Goal: Understand process/instructions: Learn about a topic

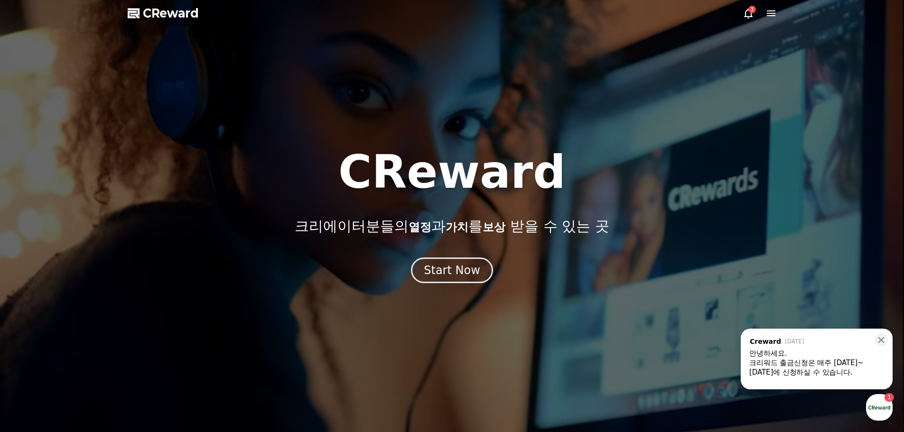
click at [749, 11] on div "3" at bounding box center [752, 10] width 8 height 8
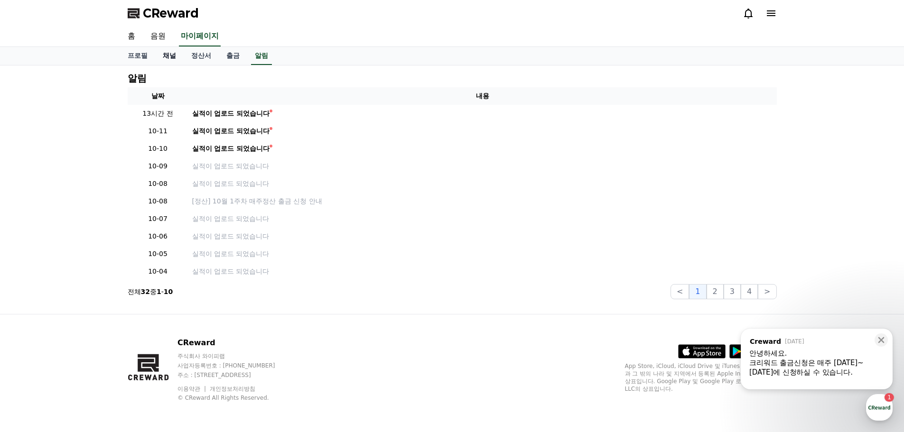
click at [171, 56] on link "채널" at bounding box center [169, 56] width 28 height 18
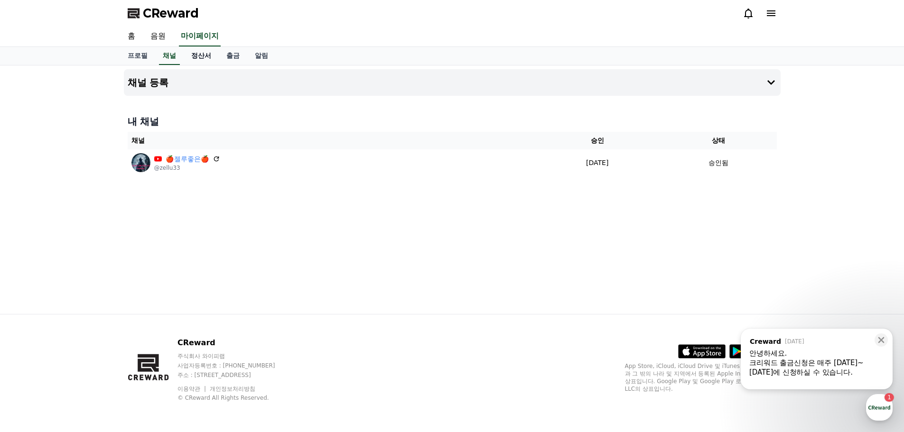
click at [199, 57] on link "정산서" at bounding box center [201, 56] width 35 height 18
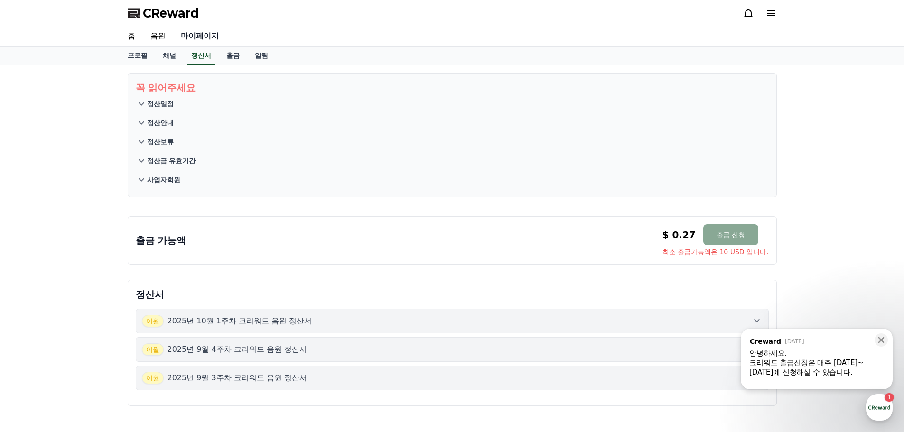
click at [190, 37] on link "마이페이지" at bounding box center [200, 37] width 42 height 20
select select "**********"
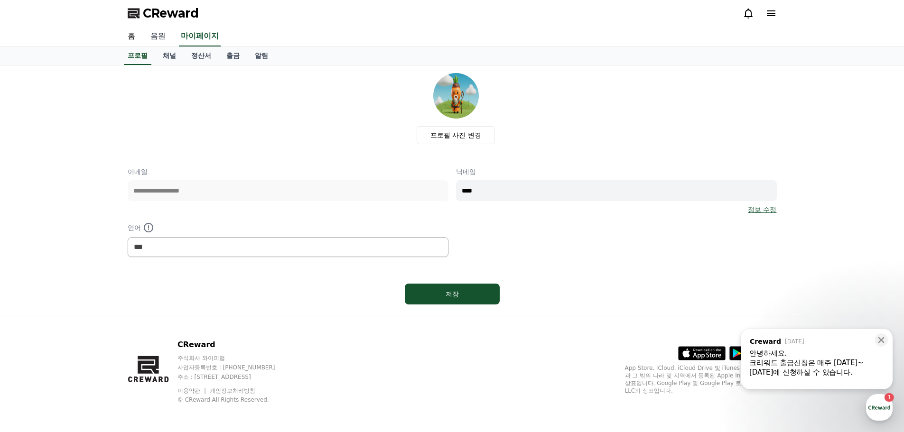
click at [159, 36] on link "음원" at bounding box center [158, 37] width 30 height 20
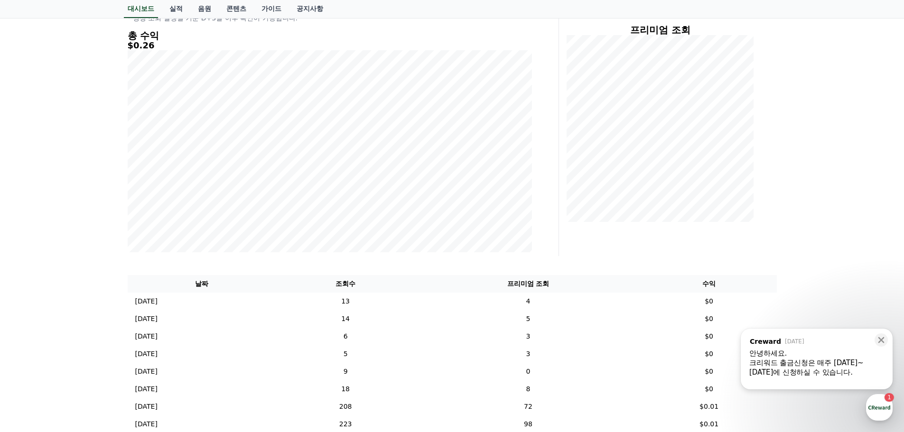
scroll to position [142, 0]
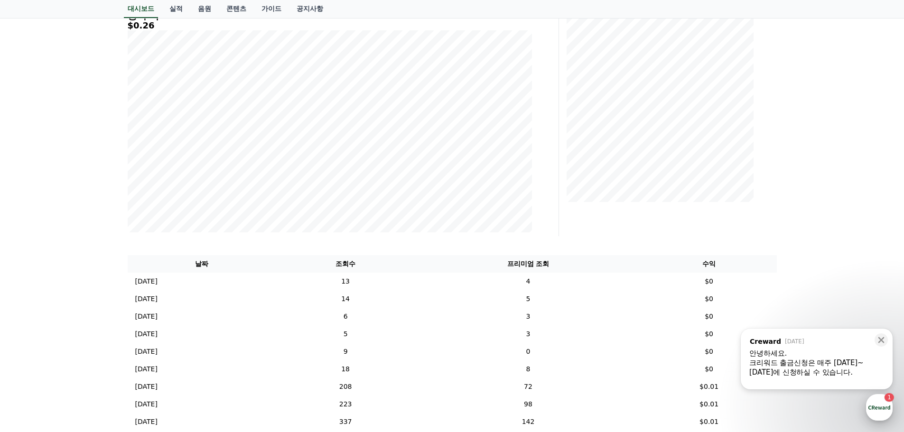
click at [876, 403] on div "button" at bounding box center [879, 407] width 27 height 27
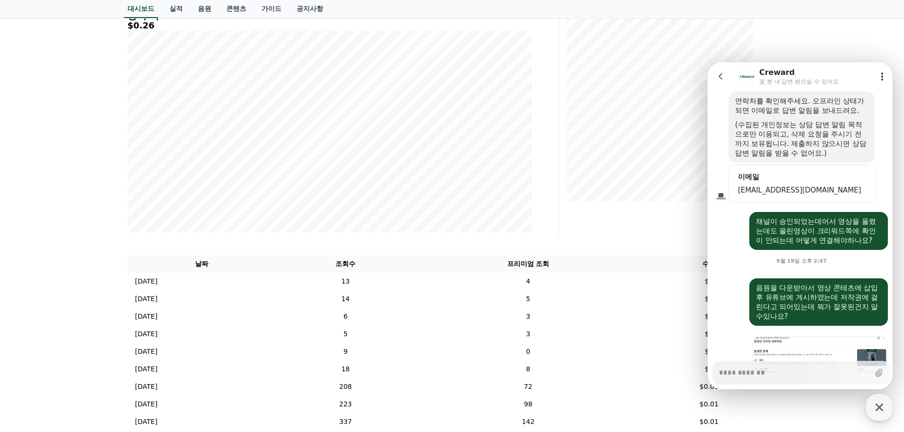
scroll to position [1414, 0]
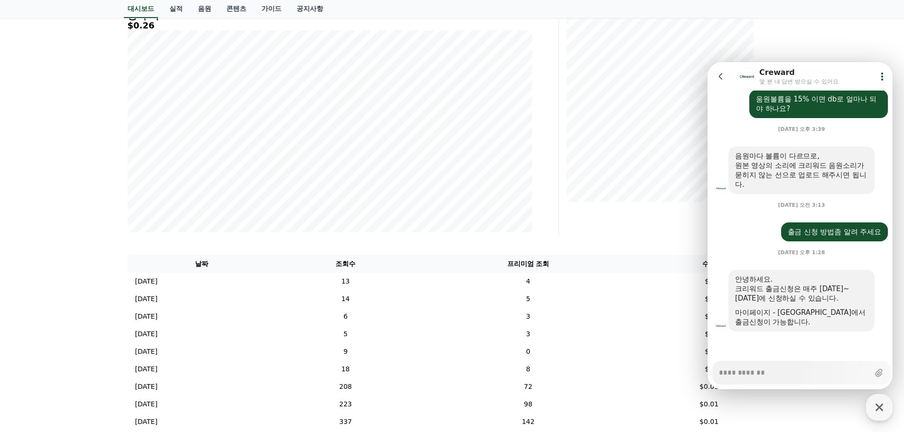
type textarea "*"
click at [881, 74] on icon at bounding box center [881, 76] width 9 height 9
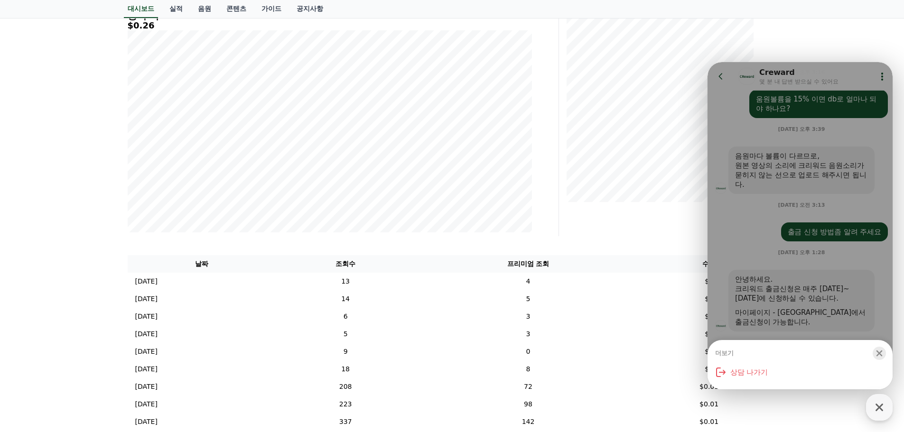
click at [877, 353] on icon "button" at bounding box center [878, 353] width 9 height 9
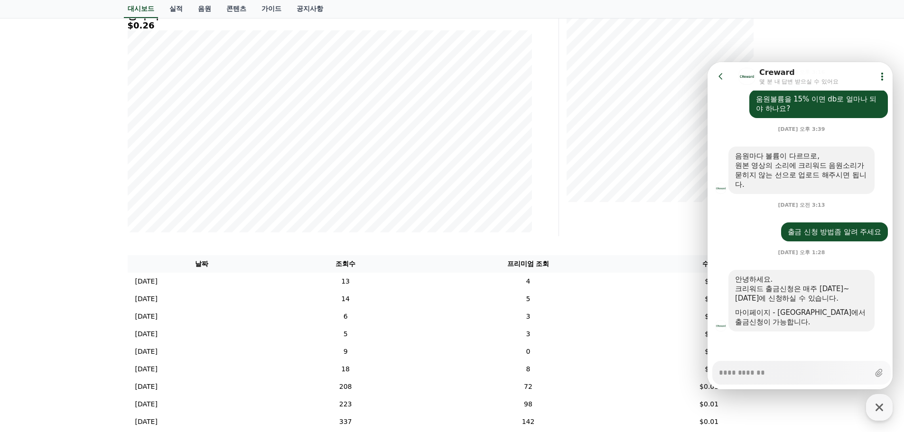
click at [823, 41] on div "**********" at bounding box center [452, 303] width 904 height 761
click at [723, 75] on icon at bounding box center [720, 76] width 9 height 9
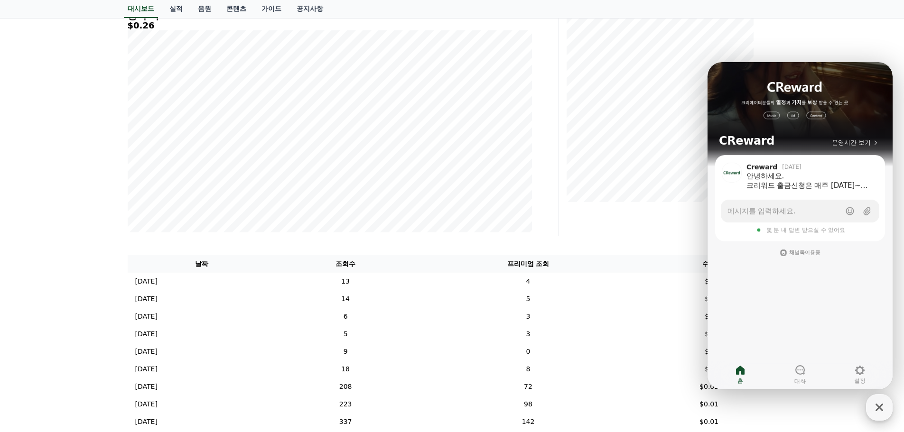
click at [879, 407] on icon "button" at bounding box center [879, 408] width 8 height 8
